Goal: Navigation & Orientation: Find specific page/section

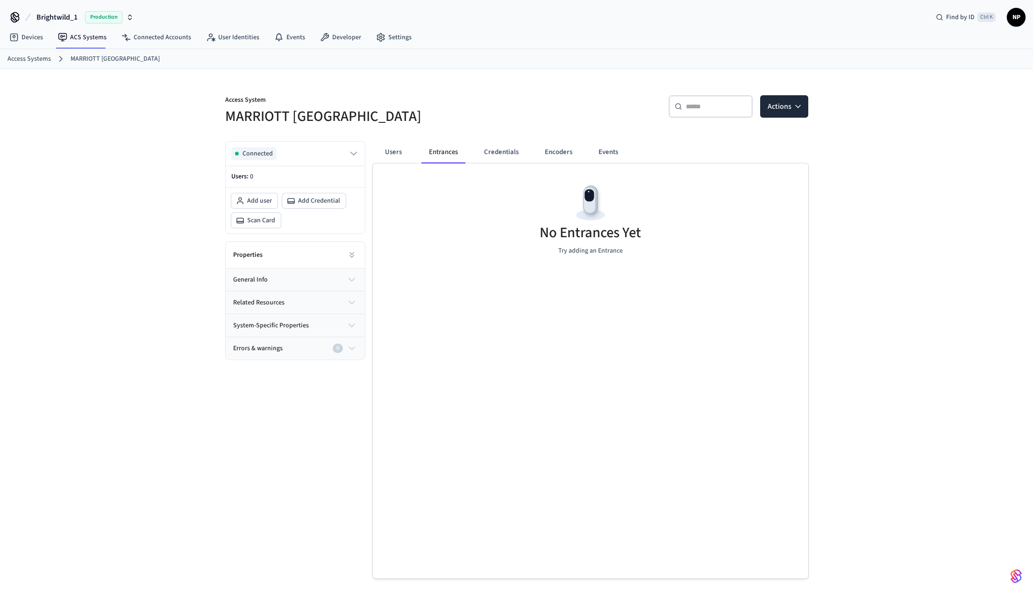
click at [704, 12] on div "Brightwild_1 Production Find by ID Ctrl K NP" at bounding box center [516, 13] width 1033 height 27
click at [398, 156] on button "Users" at bounding box center [394, 152] width 34 height 22
click at [430, 152] on button "Entrances" at bounding box center [443, 152] width 45 height 22
click at [440, 149] on button "Entrances" at bounding box center [443, 152] width 45 height 22
click at [397, 152] on button "Users" at bounding box center [394, 152] width 34 height 22
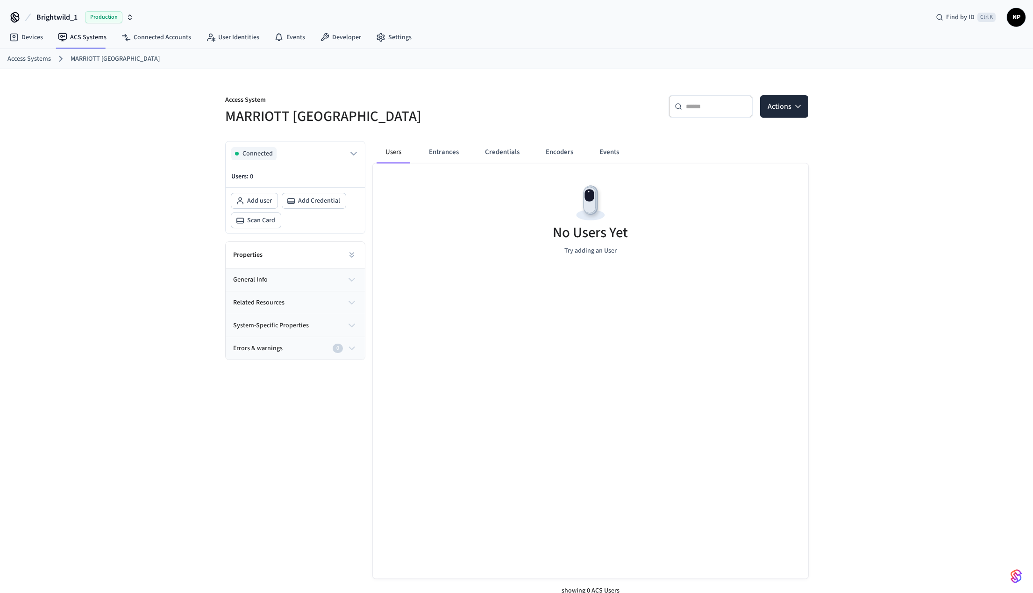
click at [97, 210] on div "Access System MARRIOTT KEY WEST ​ ​ Actions Connected Users: 0 Add user Add Cre…" at bounding box center [516, 338] width 1033 height 539
